Goal: Navigation & Orientation: Find specific page/section

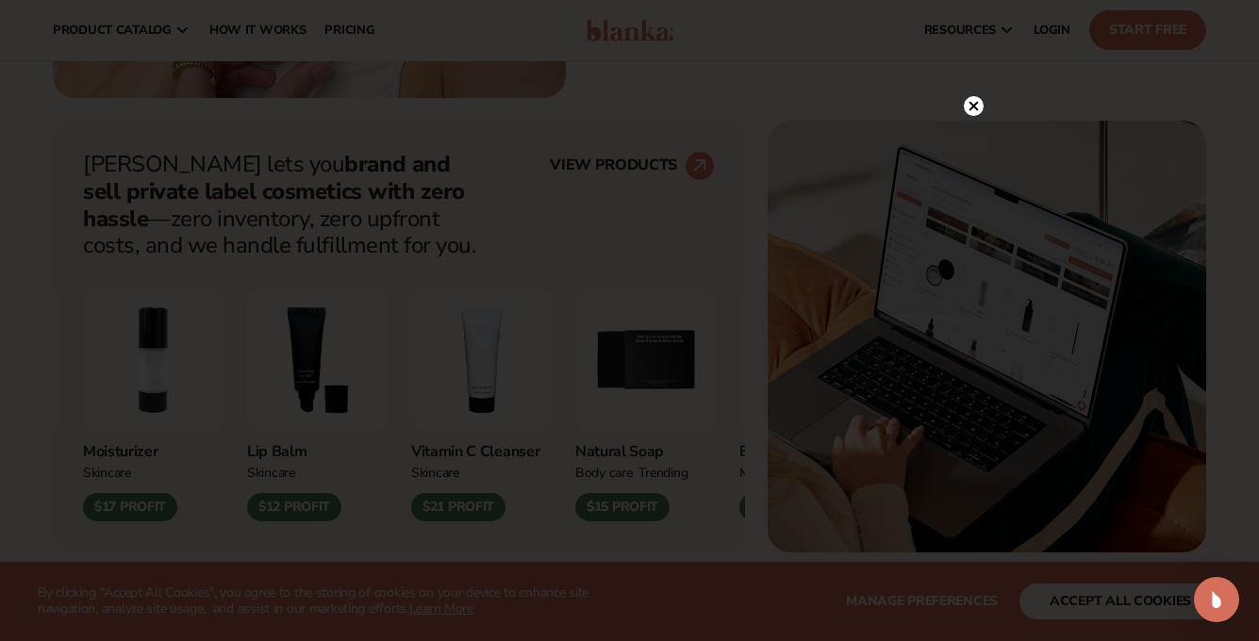
scroll to position [660, 0]
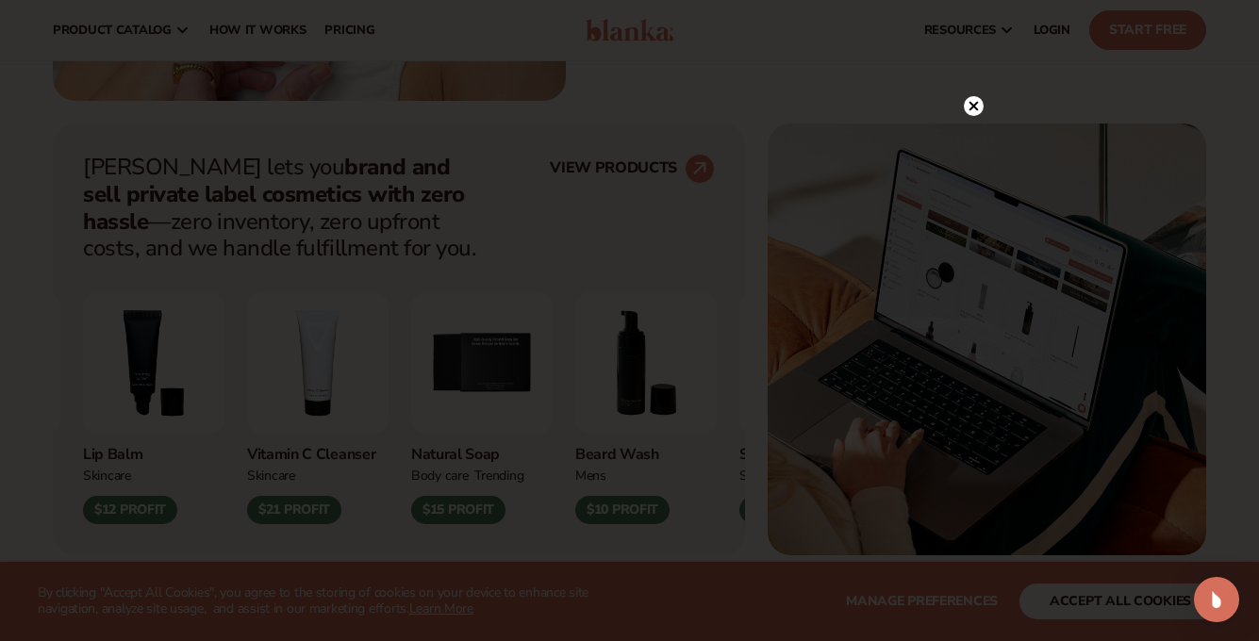
click at [975, 101] on circle at bounding box center [974, 106] width 20 height 20
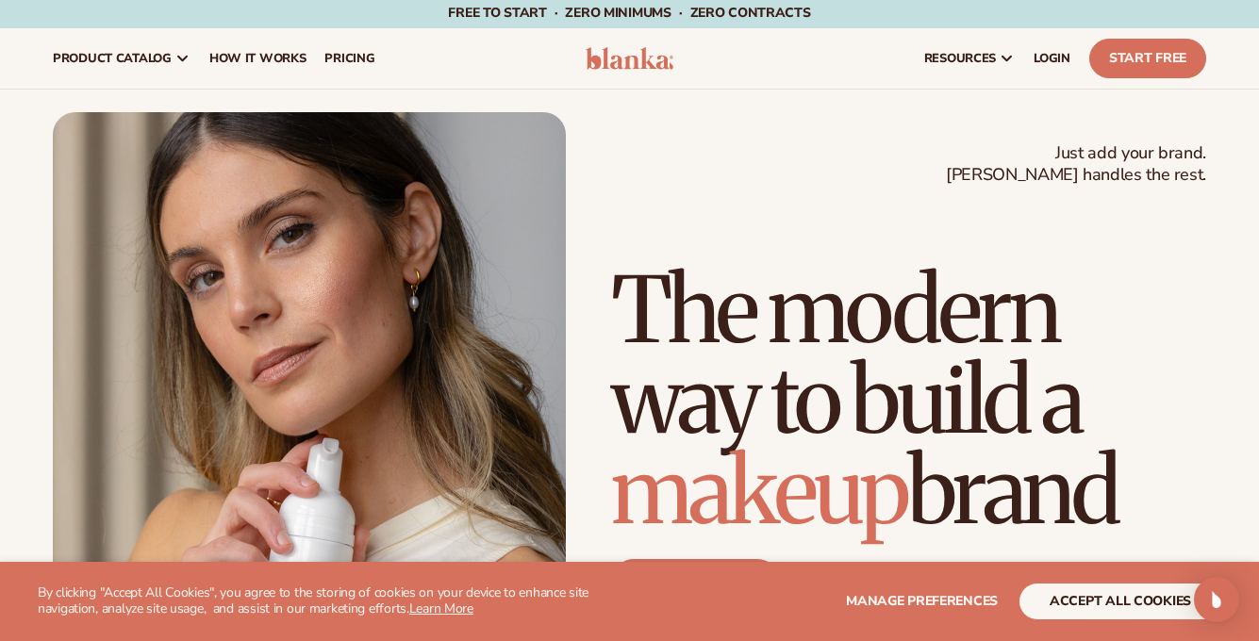
scroll to position [0, 0]
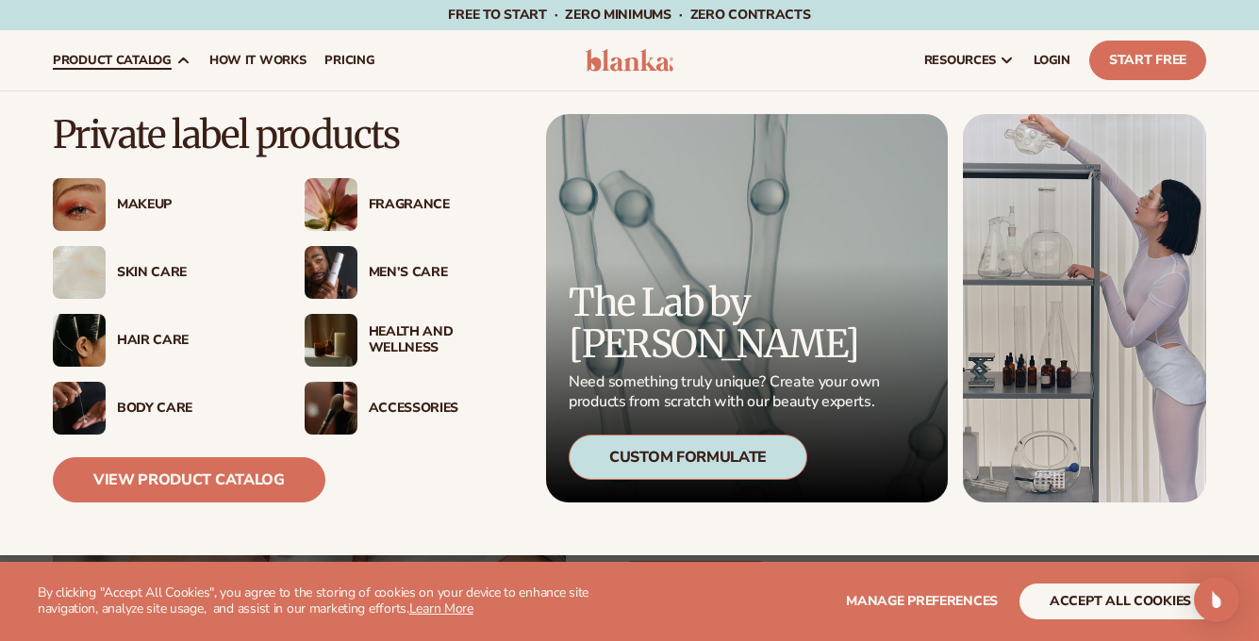
click at [397, 262] on div "Men’s Care" at bounding box center [412, 272] width 214 height 53
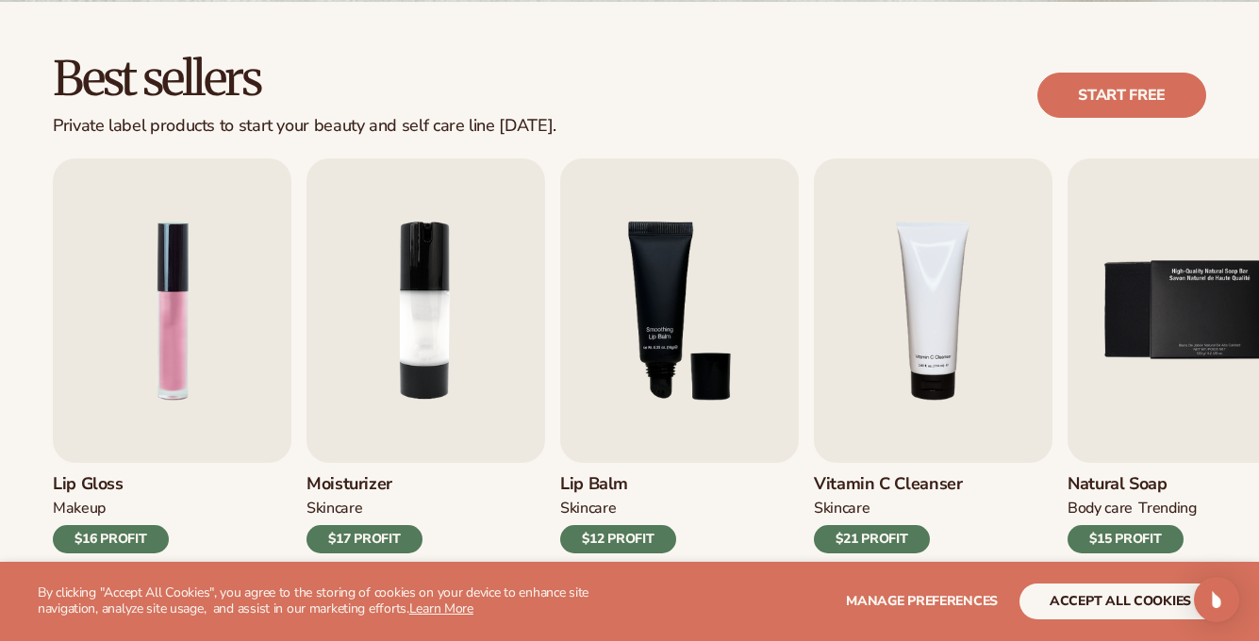
scroll to position [526, 0]
